Goal: Information Seeking & Learning: Stay updated

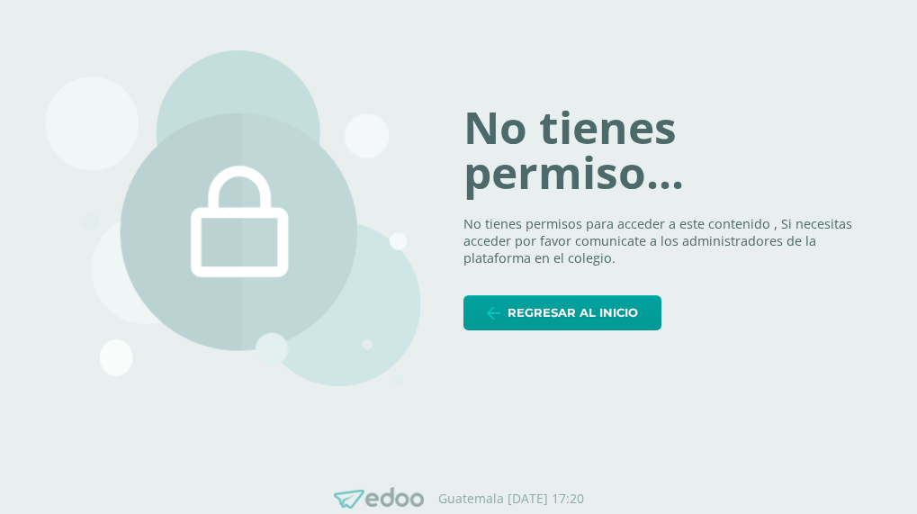
drag, startPoint x: 543, startPoint y: 342, endPoint x: 550, endPoint y: 336, distance: 9.6
click at [550, 336] on div "No tienes permiso... No tienes permisos para acceder a este contenido , Si nece…" at bounding box center [459, 218] width 828 height 423
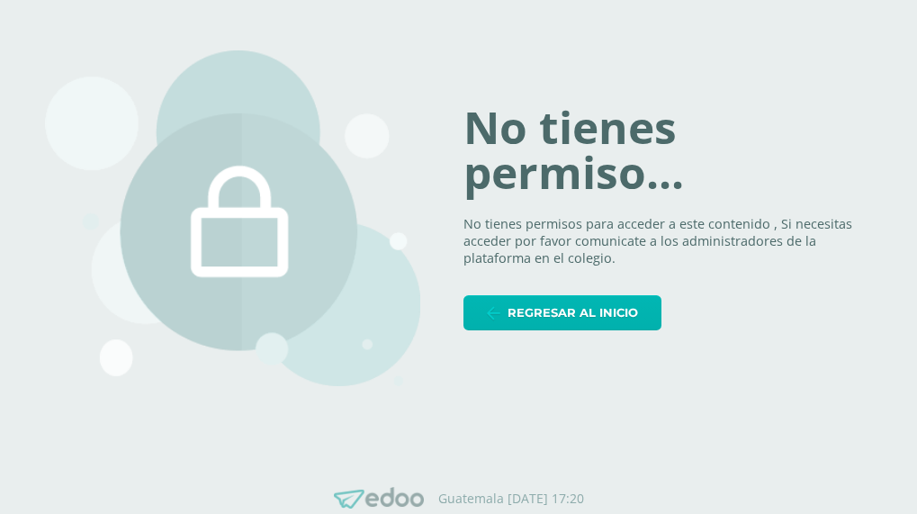
click at [556, 322] on span "Regresar al inicio" at bounding box center [573, 312] width 131 height 33
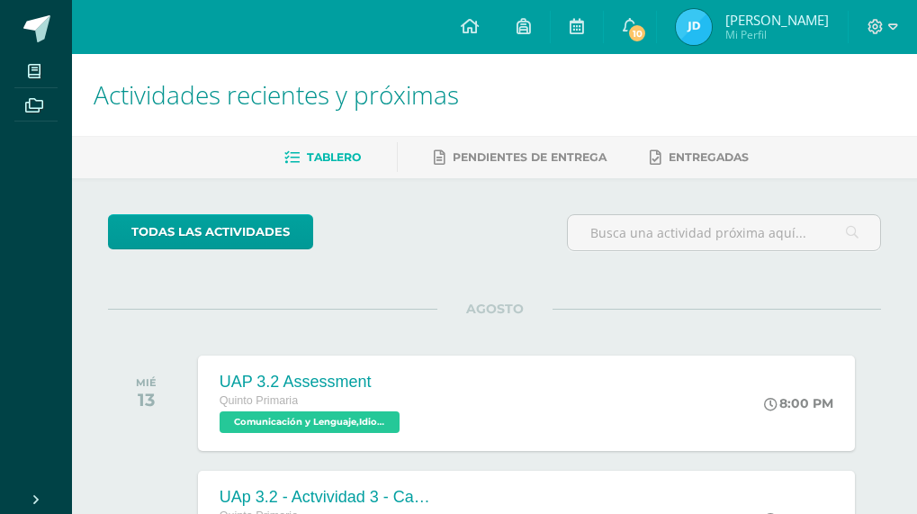
click at [758, 35] on span "Mi Perfil" at bounding box center [778, 34] width 104 height 15
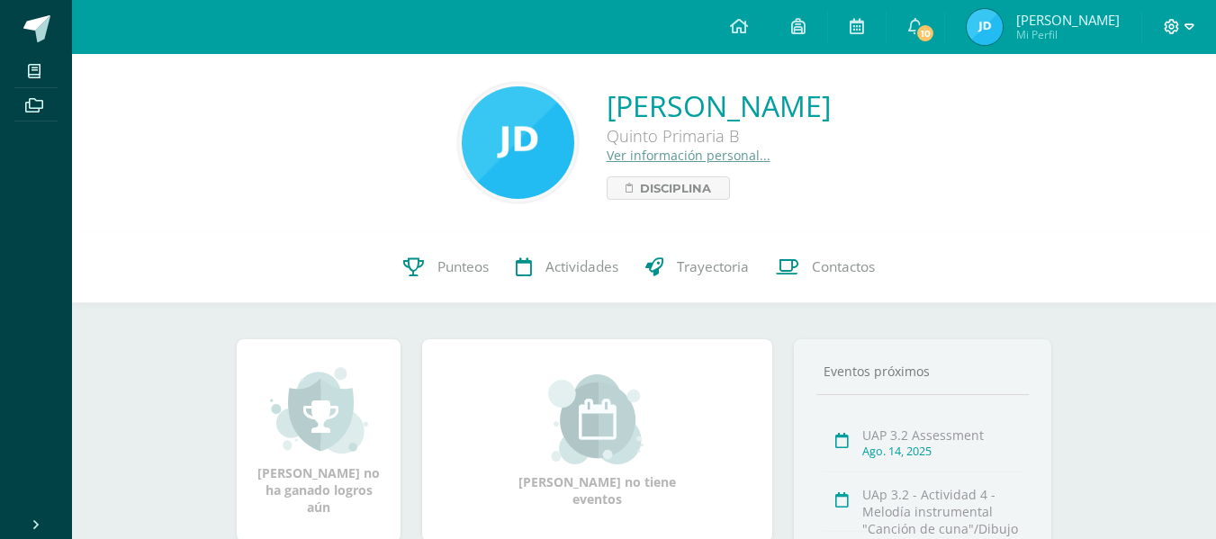
click at [917, 32] on span at bounding box center [1179, 27] width 31 height 20
click at [917, 120] on span "Cerrar sesión" at bounding box center [1132, 122] width 81 height 17
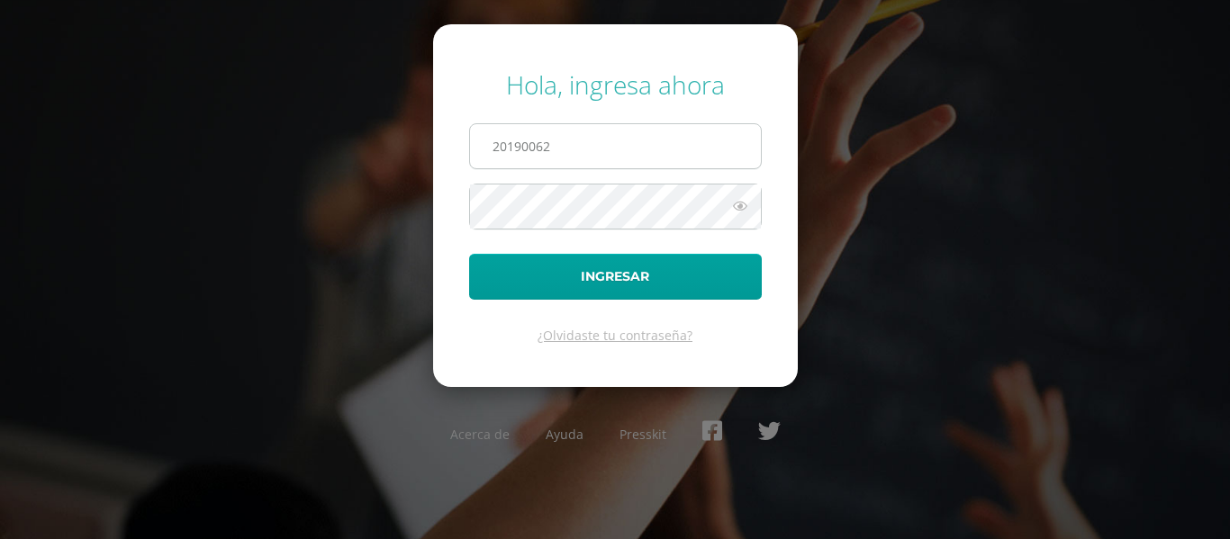
click at [666, 143] on input "20190062" at bounding box center [615, 146] width 291 height 44
type input "20190438"
click at [745, 212] on icon at bounding box center [739, 206] width 23 height 22
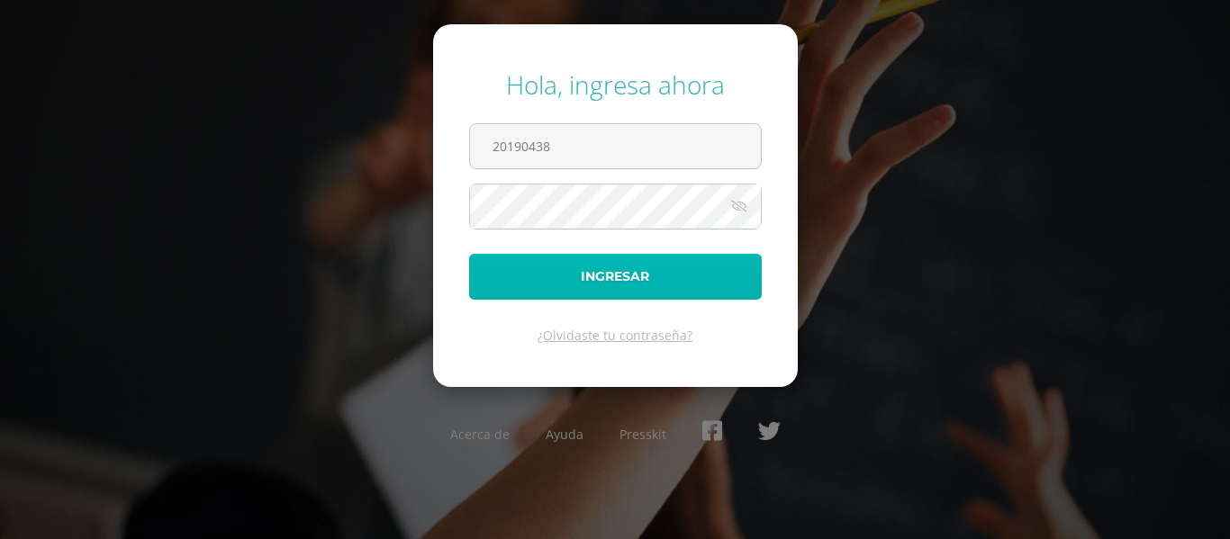
click at [694, 290] on button "Ingresar" at bounding box center [615, 277] width 293 height 46
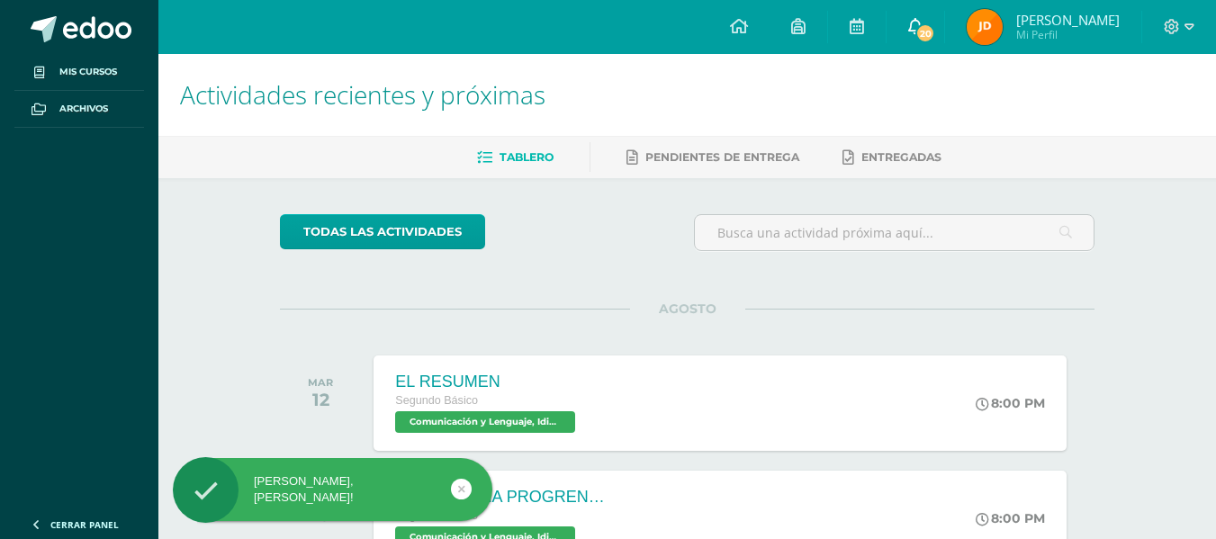
click at [923, 20] on icon at bounding box center [915, 26] width 14 height 16
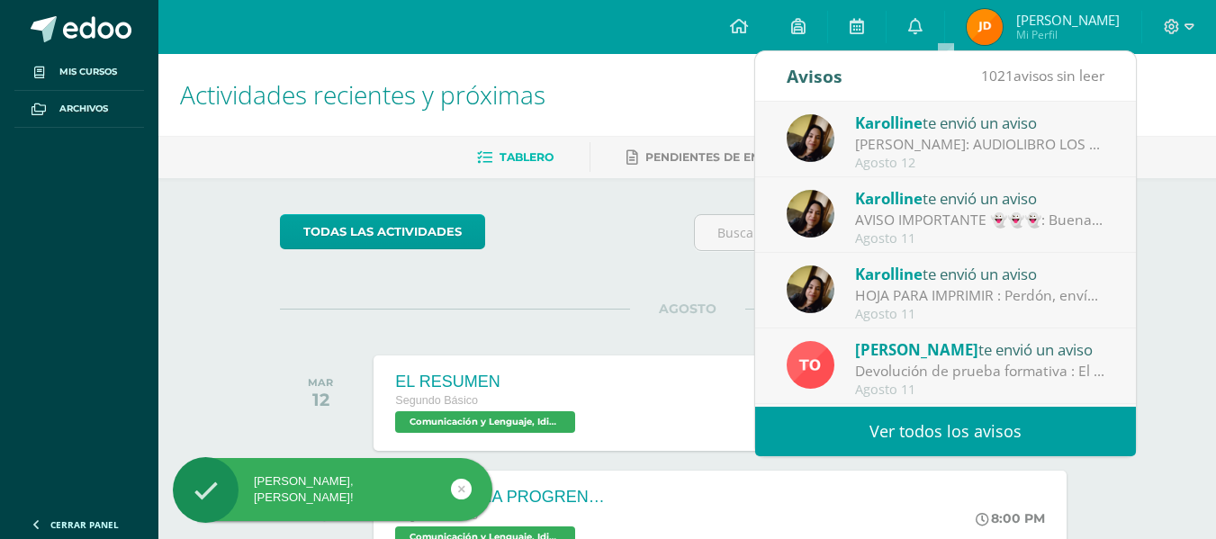
click at [965, 128] on div "[PERSON_NAME] te envió un aviso" at bounding box center [980, 122] width 250 height 23
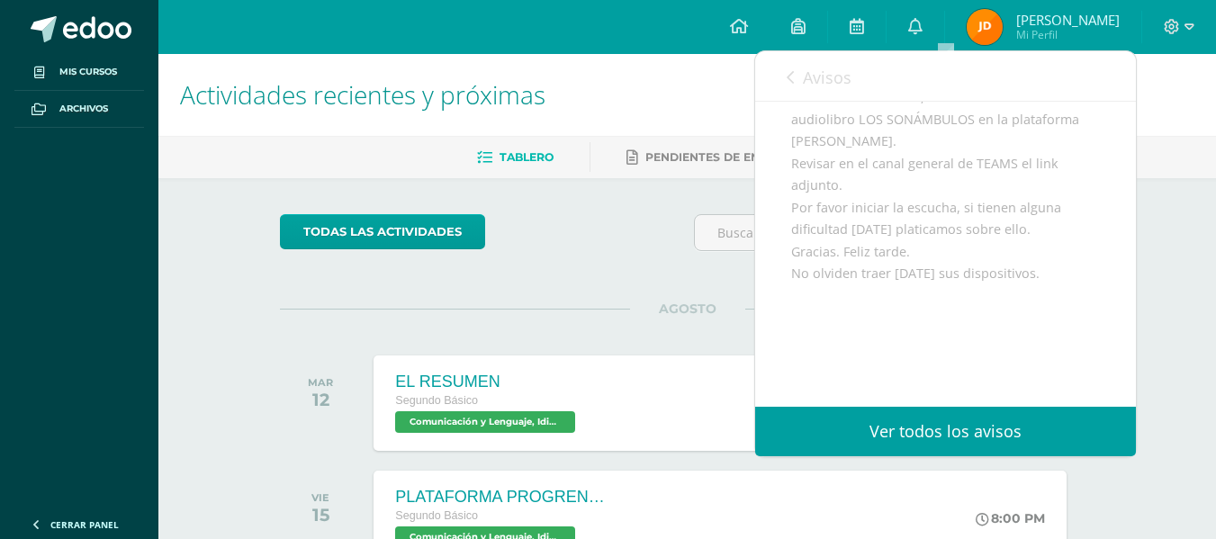
scroll to position [269, 0]
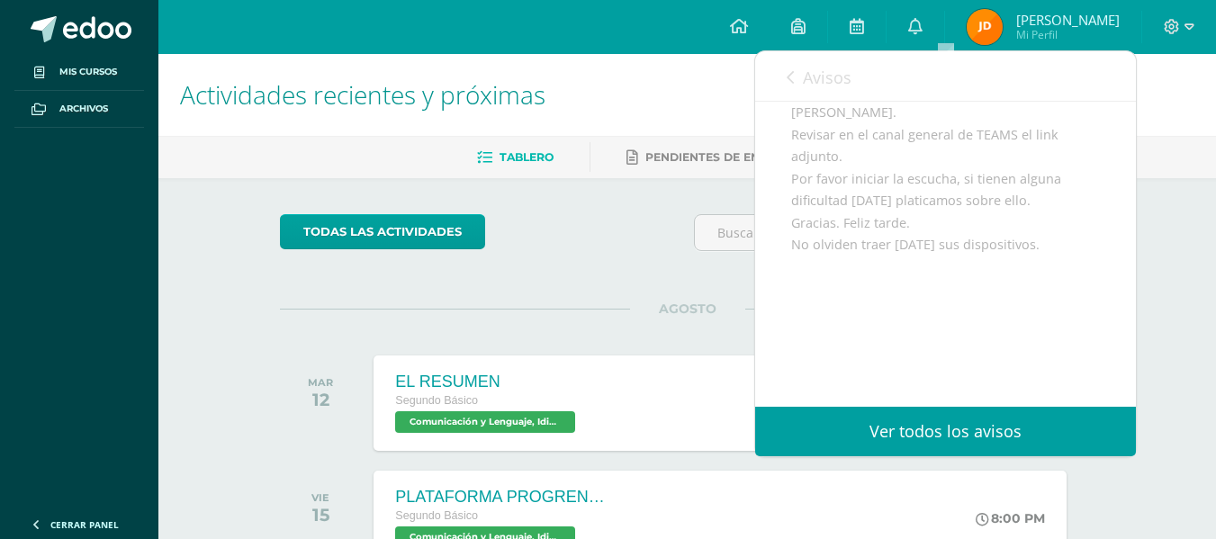
click at [806, 91] on link "Avisos" at bounding box center [819, 76] width 65 height 51
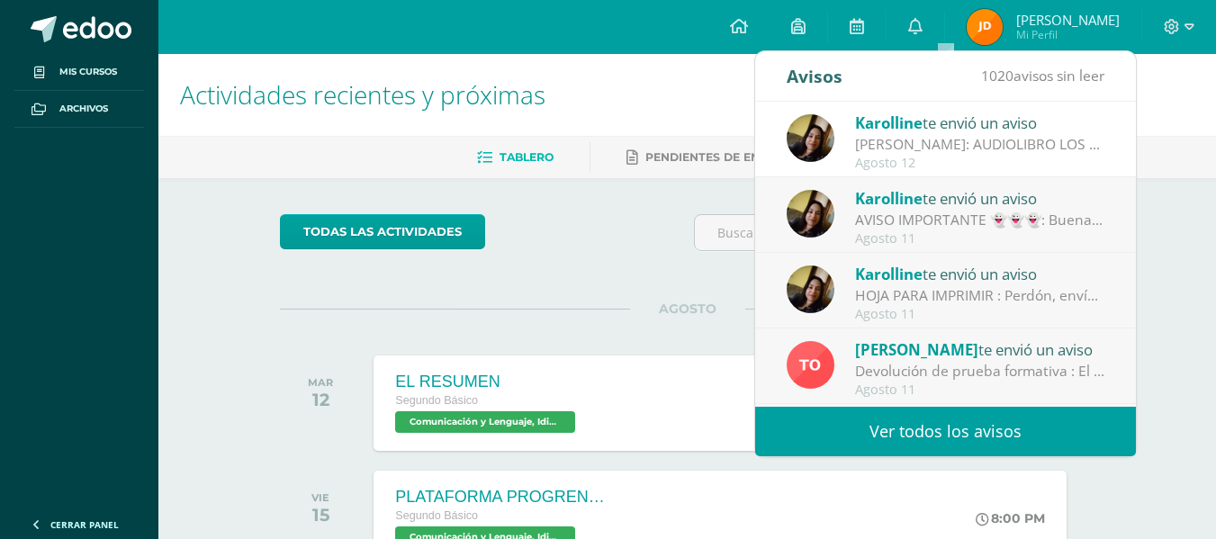
click at [942, 241] on div "Agosto 11" at bounding box center [980, 238] width 250 height 15
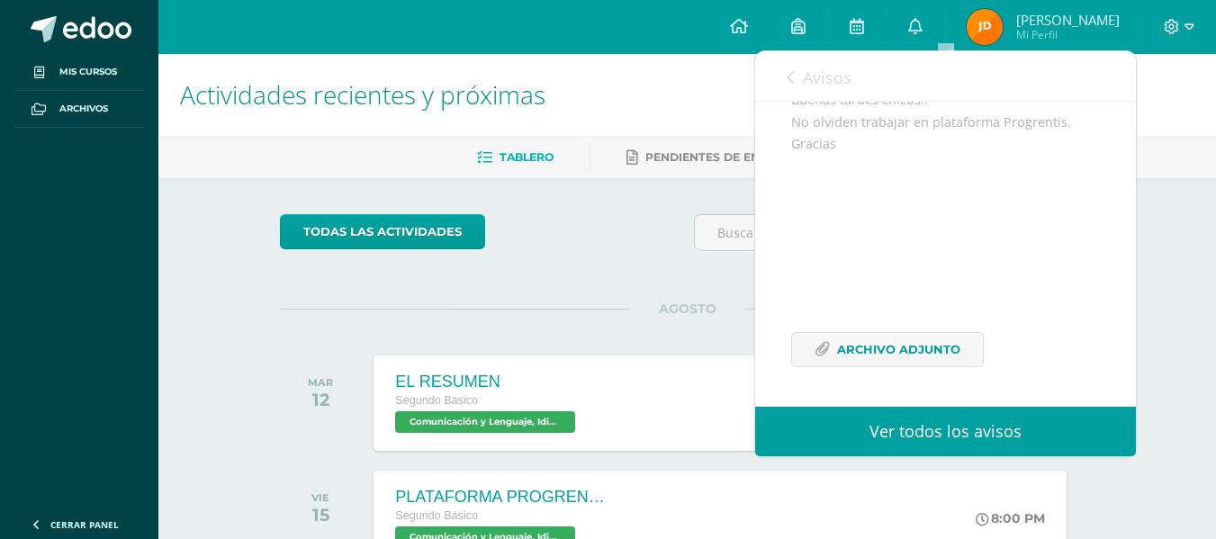
scroll to position [217, 0]
click at [948, 347] on span "Archivo Adjunto" at bounding box center [898, 349] width 123 height 33
click at [821, 71] on span "Avisos" at bounding box center [827, 78] width 49 height 22
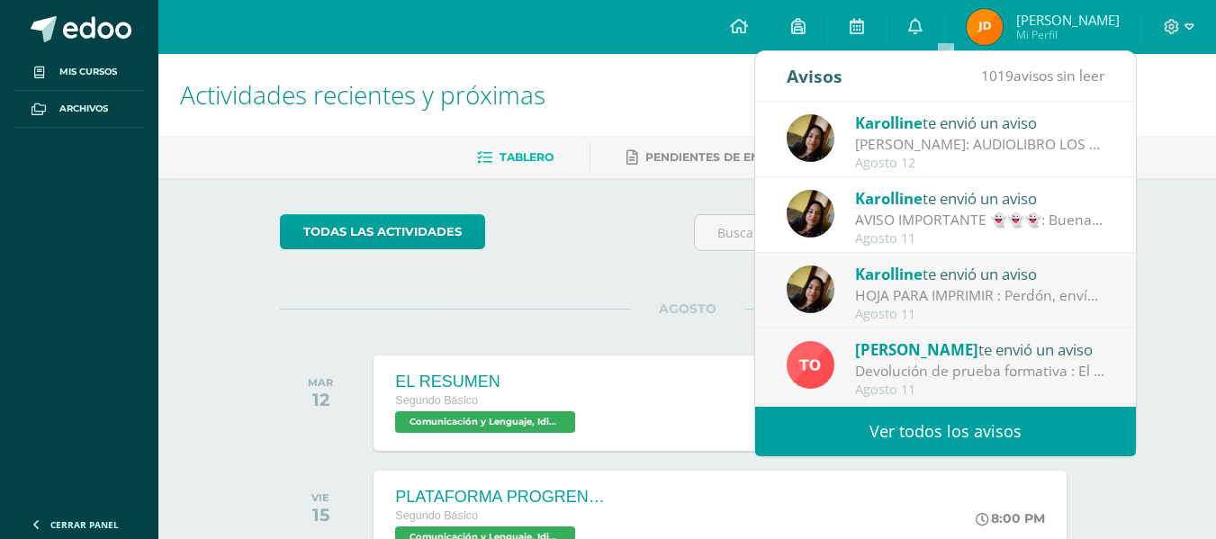
click at [993, 304] on div "HOJA PARA IMPRIMIR : Perdón, envío documento para impresión. Gracias." at bounding box center [980, 295] width 250 height 21
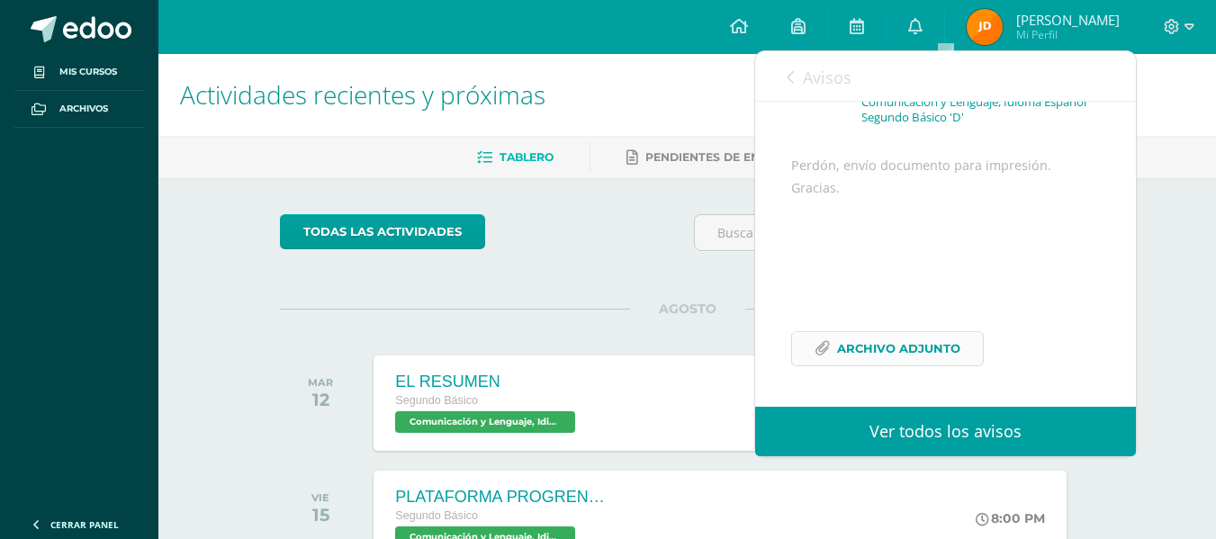
click at [919, 353] on span "Archivo Adjunto" at bounding box center [898, 348] width 123 height 33
click at [809, 87] on span "Avisos" at bounding box center [827, 78] width 49 height 22
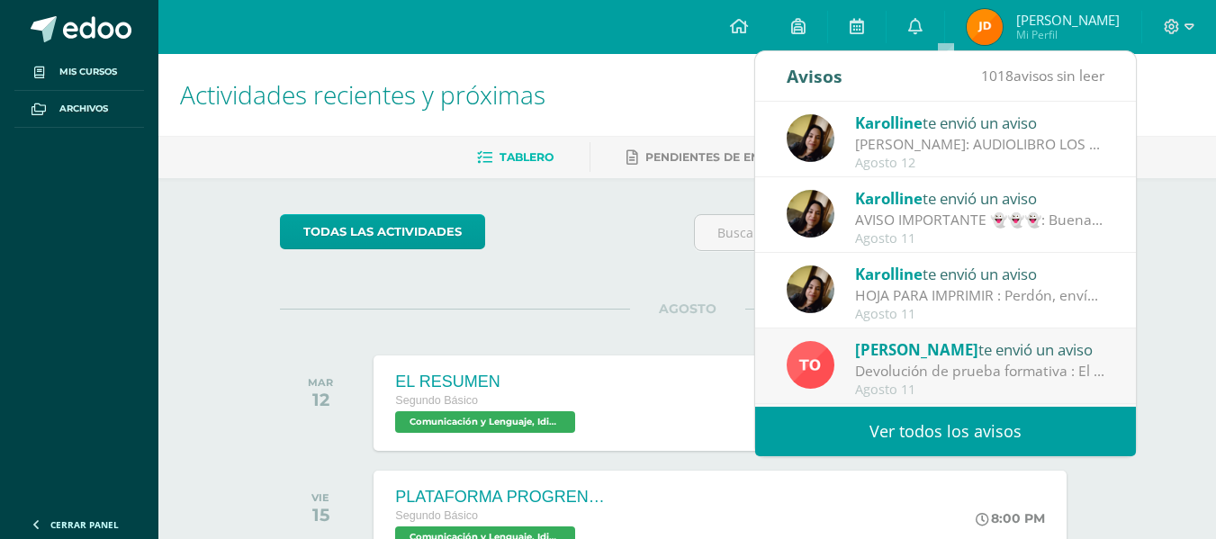
click at [1125, 240] on div "[PERSON_NAME] te envió un aviso [PERSON_NAME]: AUDIOLIBRO LOS SONÁMBULOS: Buena…" at bounding box center [945, 254] width 381 height 305
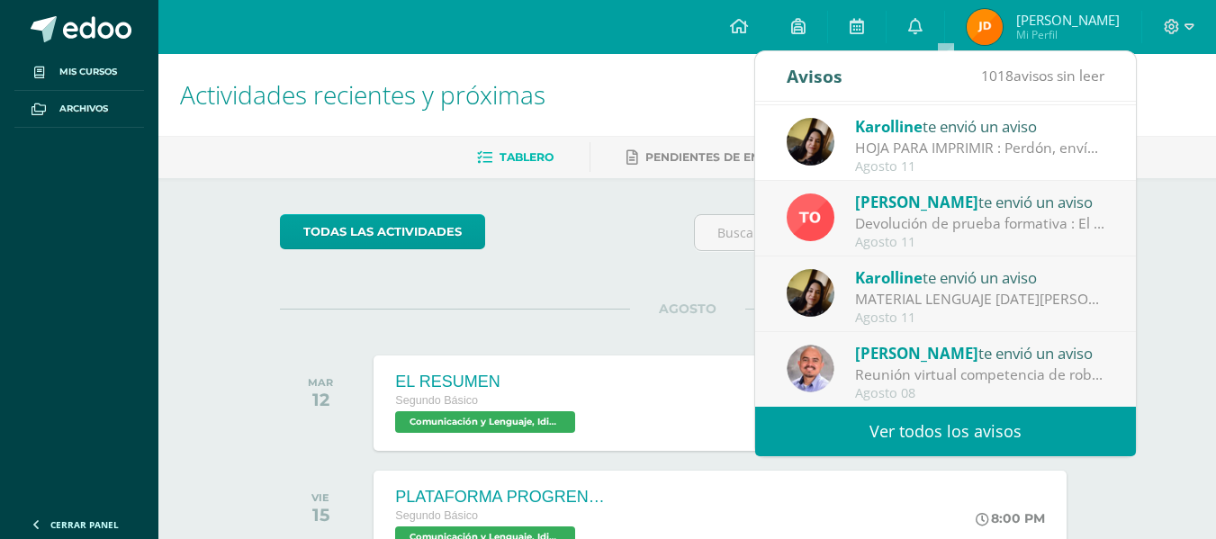
scroll to position [166, 0]
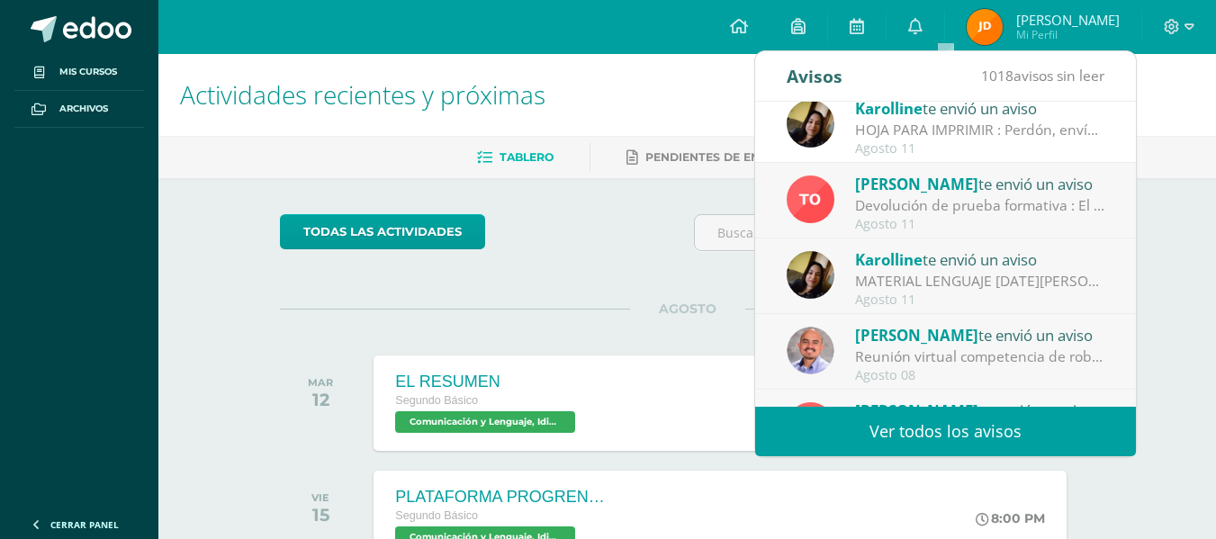
click at [1021, 194] on div "[PERSON_NAME] te envió un aviso" at bounding box center [980, 183] width 250 height 23
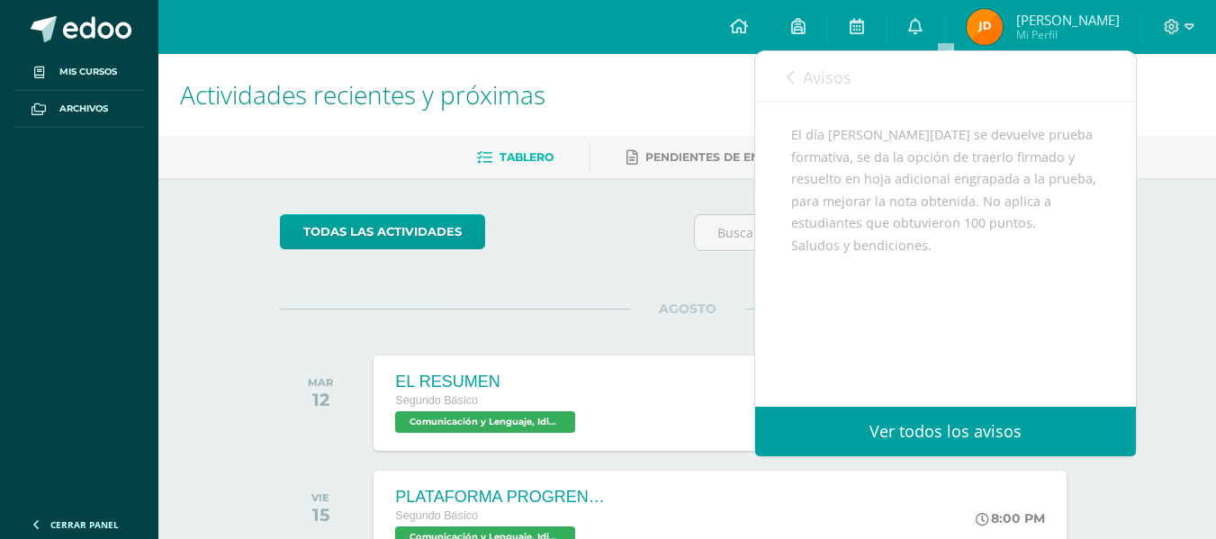
click at [1156, 245] on div "Actividades recientes y próximas Tablero Pendientes de entrega Entregadas todas…" at bounding box center [687, 419] width 1058 height 730
